Goal: Task Accomplishment & Management: Manage account settings

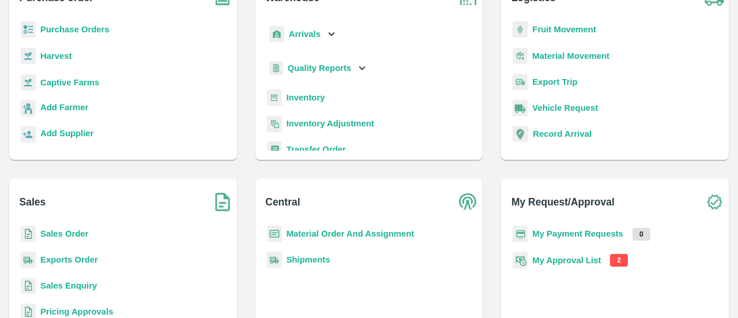
scroll to position [130, 0]
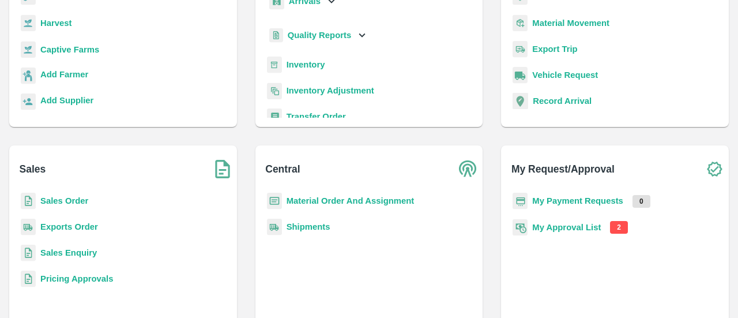
click at [571, 227] on b "My Approval List" at bounding box center [566, 227] width 69 height 9
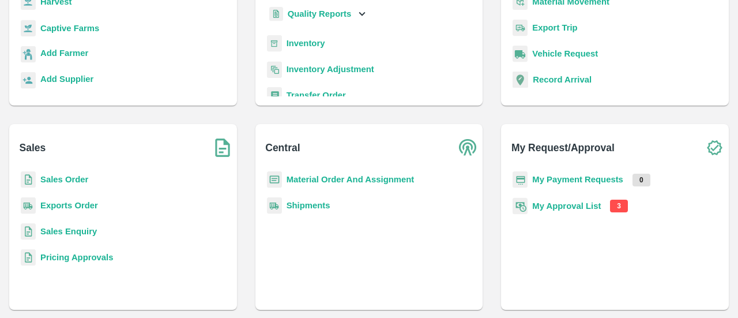
scroll to position [152, 0]
click at [584, 207] on b "My Approval List" at bounding box center [566, 205] width 69 height 9
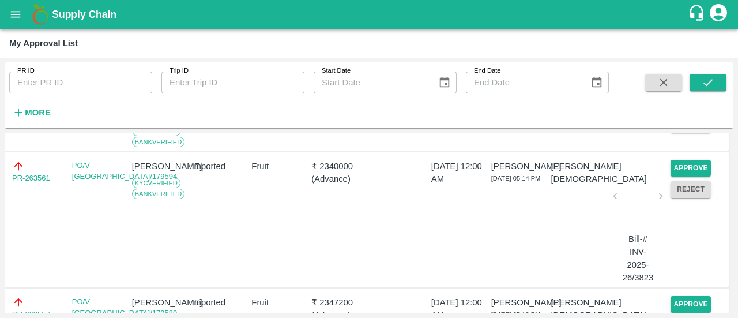
scroll to position [117, 0]
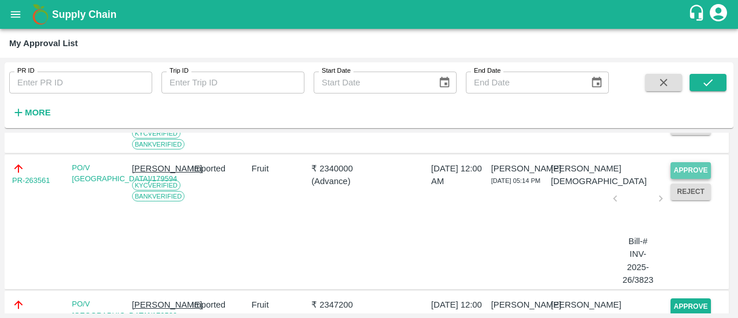
click at [702, 167] on button "Approve" at bounding box center [691, 170] width 40 height 17
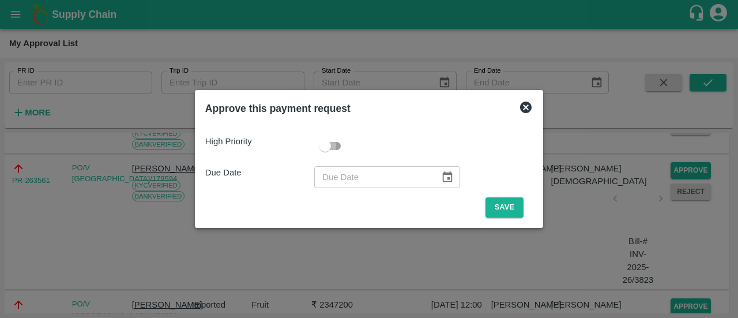
click at [337, 147] on input "checkbox" at bounding box center [325, 146] width 66 height 22
checkbox input "true"
click at [442, 179] on icon "Choose date" at bounding box center [447, 177] width 13 height 13
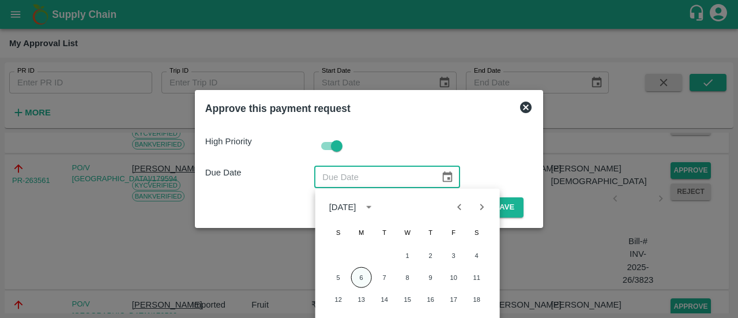
click at [359, 281] on button "6" at bounding box center [361, 277] width 21 height 21
type input "[DATE]"
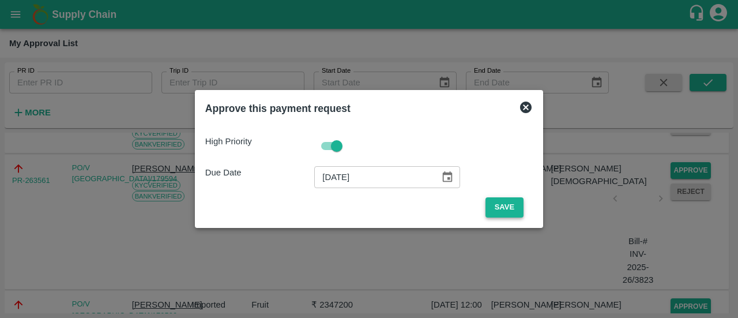
click at [501, 212] on button "Save" at bounding box center [505, 207] width 38 height 20
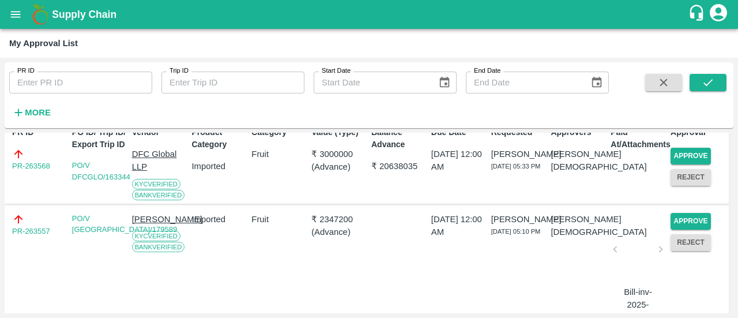
scroll to position [70, 0]
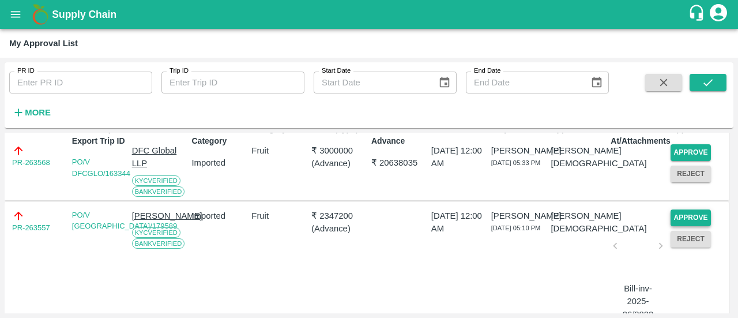
click at [695, 216] on button "Approve" at bounding box center [691, 217] width 40 height 17
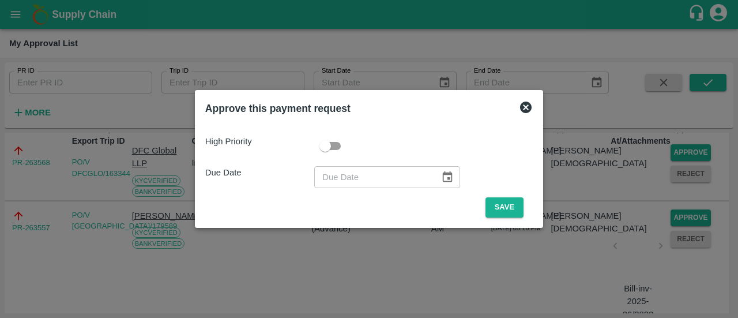
click at [333, 145] on input "checkbox" at bounding box center [325, 146] width 66 height 22
checkbox input "true"
click at [449, 182] on icon "Choose date" at bounding box center [447, 177] width 13 height 13
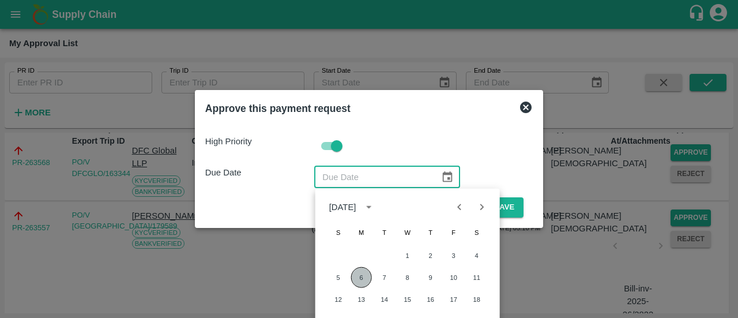
click at [364, 278] on button "6" at bounding box center [361, 277] width 21 height 21
type input "[DATE]"
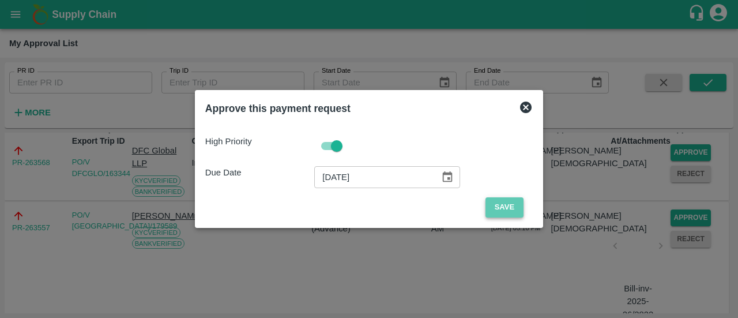
click at [494, 212] on button "Save" at bounding box center [505, 207] width 38 height 20
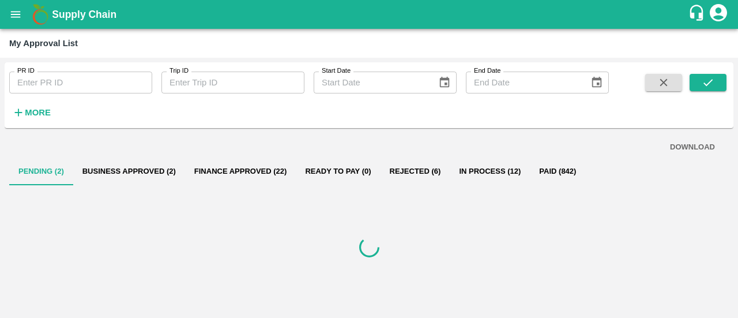
scroll to position [0, 0]
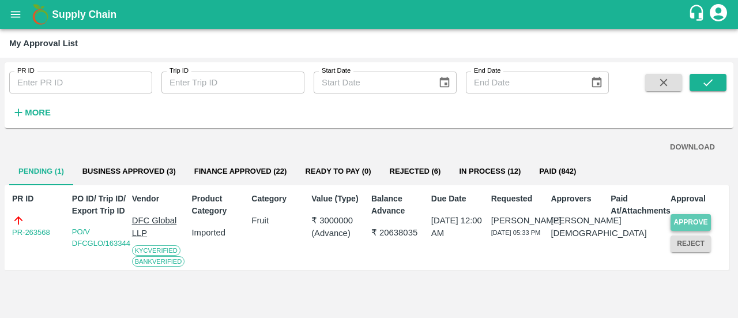
click at [697, 226] on button "Approve" at bounding box center [691, 222] width 40 height 17
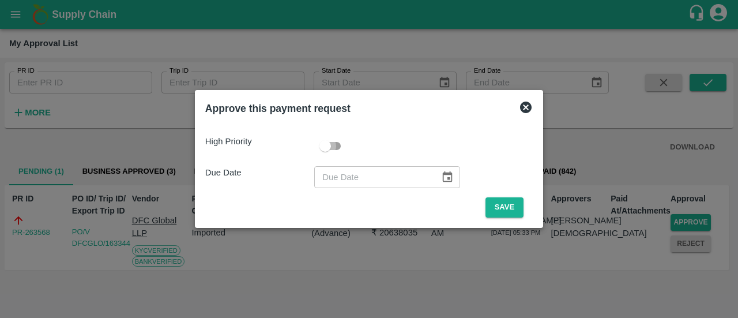
click at [337, 144] on input "checkbox" at bounding box center [325, 146] width 66 height 22
checkbox input "true"
click at [444, 180] on icon "Choose date" at bounding box center [447, 177] width 13 height 13
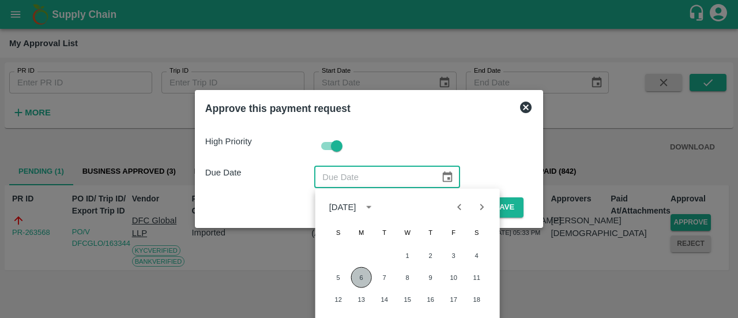
click at [360, 277] on button "6" at bounding box center [361, 277] width 21 height 21
type input "[DATE]"
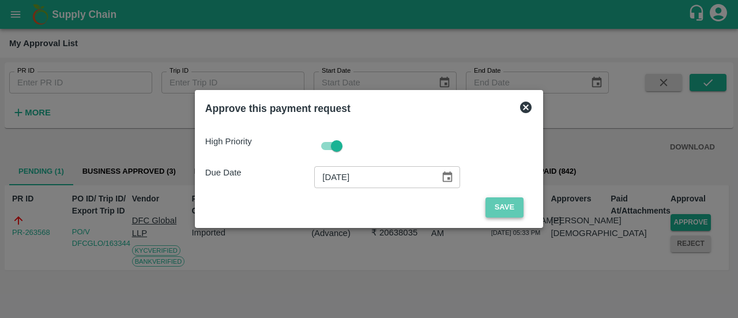
click at [519, 204] on button "Save" at bounding box center [505, 207] width 38 height 20
